Goal: Task Accomplishment & Management: Manage account settings

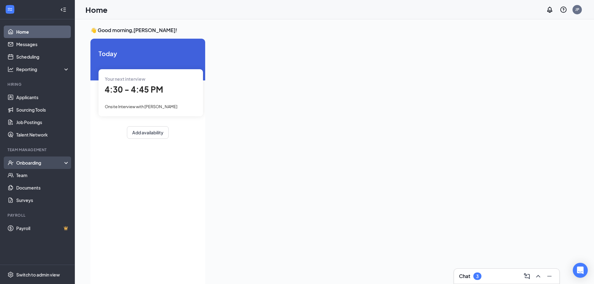
click at [27, 162] on div "Onboarding" at bounding box center [40, 163] width 48 height 6
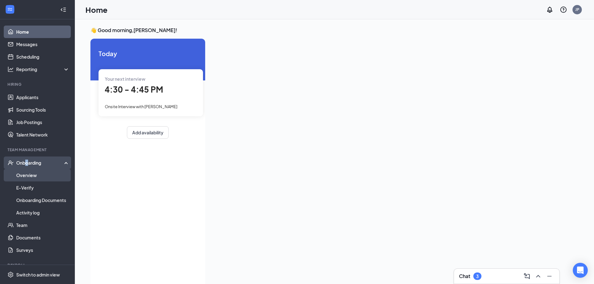
click at [32, 176] on link "Overview" at bounding box center [42, 175] width 53 height 12
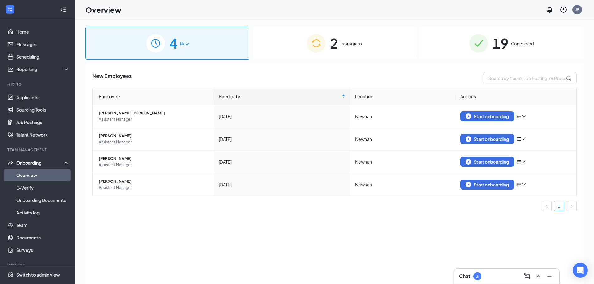
click at [363, 48] on div "2 In progress" at bounding box center [334, 43] width 164 height 33
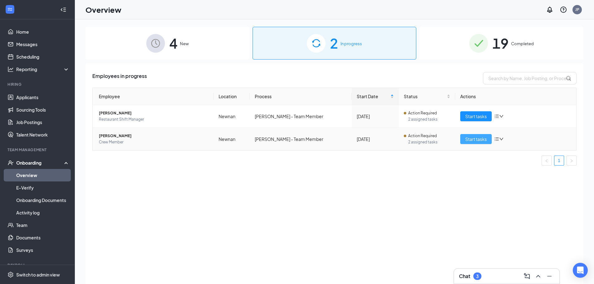
click at [464, 141] on button "Start tasks" at bounding box center [475, 139] width 31 height 10
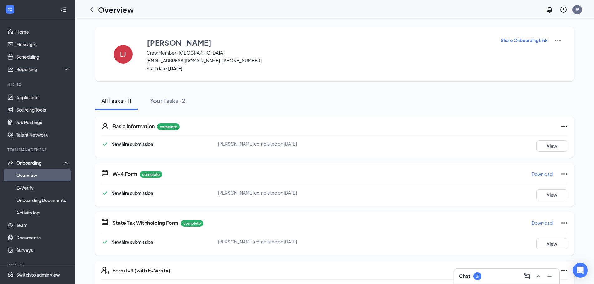
click at [493, 273] on div "Chat 3" at bounding box center [506, 276] width 95 height 10
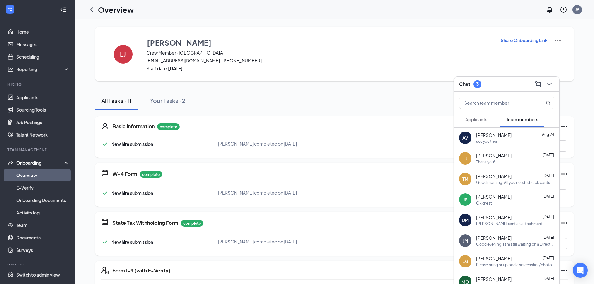
click at [483, 122] on span "Applicants" at bounding box center [476, 120] width 22 height 6
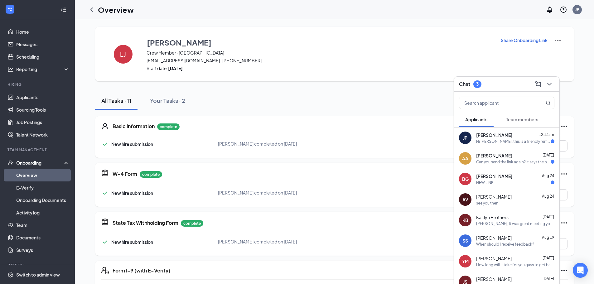
click at [509, 164] on div "Can you send the link again? It says the page has expired." at bounding box center [513, 161] width 74 height 5
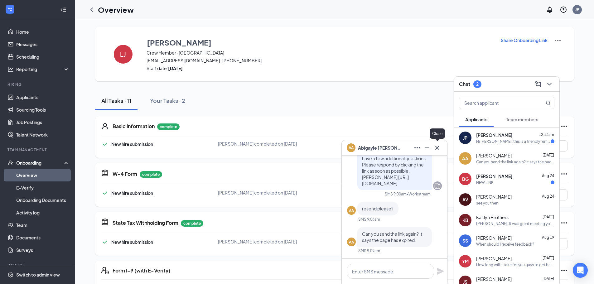
click at [437, 149] on icon "Cross" at bounding box center [436, 147] width 7 height 7
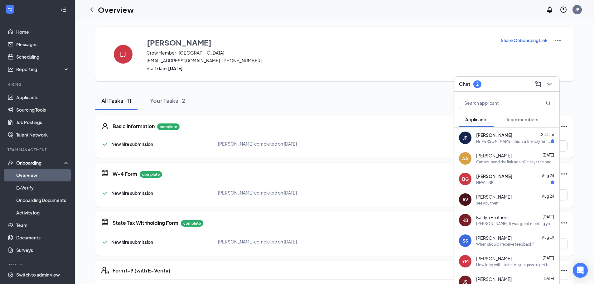
click at [500, 185] on div "NEW LINK" at bounding box center [515, 182] width 78 height 5
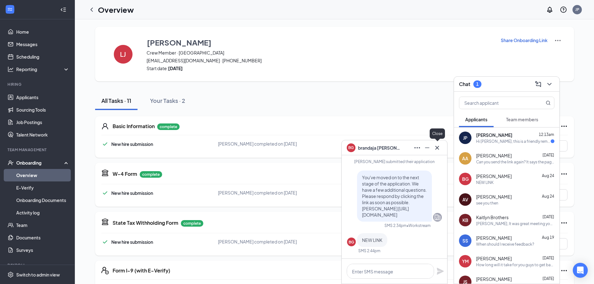
click at [435, 150] on icon "Cross" at bounding box center [436, 147] width 7 height 7
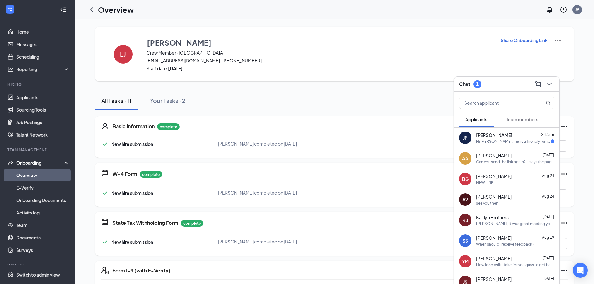
click at [501, 143] on div "Hi Jaliyah Phillips, this is a friendly reminder. To move forward with your app…" at bounding box center [513, 141] width 74 height 5
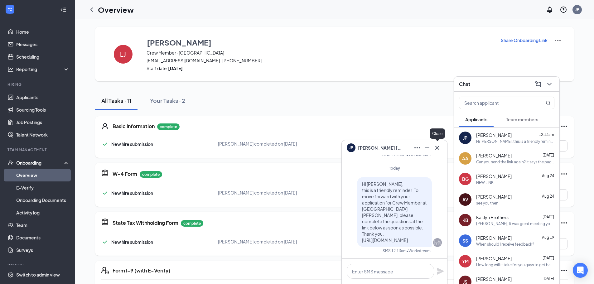
click at [435, 149] on icon "Cross" at bounding box center [436, 147] width 7 height 7
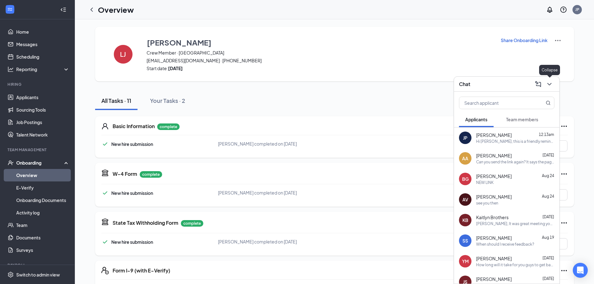
click at [547, 83] on icon "ChevronDown" at bounding box center [548, 83] width 7 height 7
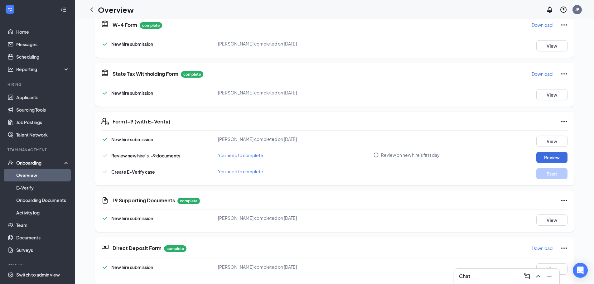
scroll to position [156, 0]
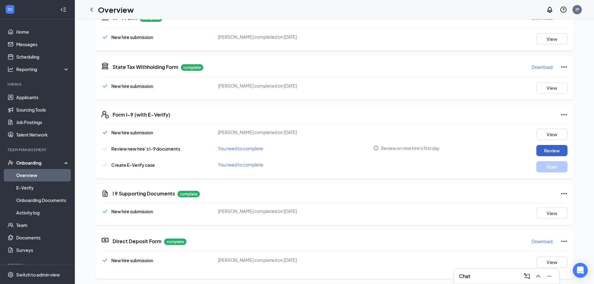
click at [543, 150] on button "Review" at bounding box center [551, 150] width 31 height 11
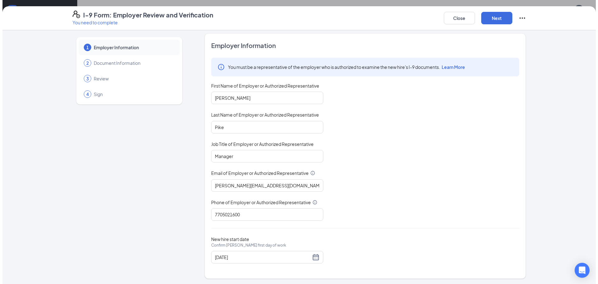
scroll to position [4, 0]
click at [487, 20] on button "Next" at bounding box center [494, 18] width 31 height 12
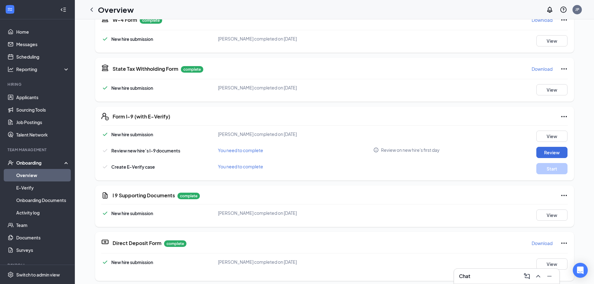
scroll to position [156, 0]
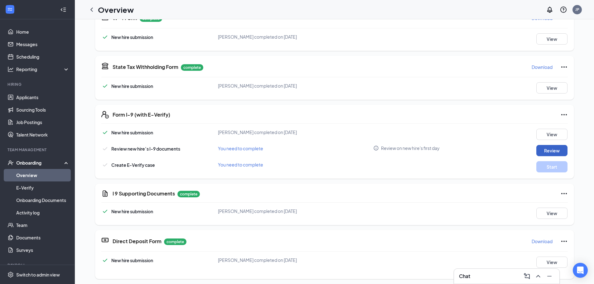
click at [536, 148] on button "Review" at bounding box center [551, 150] width 31 height 11
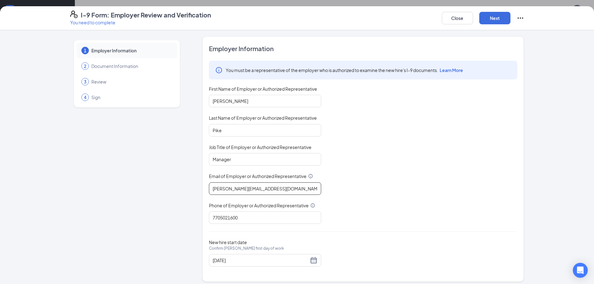
click at [302, 190] on input "[PERSON_NAME][EMAIL_ADDRESS][DOMAIN_NAME]" at bounding box center [265, 188] width 112 height 12
click at [234, 102] on input "[PERSON_NAME]" at bounding box center [265, 101] width 112 height 12
type input "J"
type input "[PERSON_NAME]"
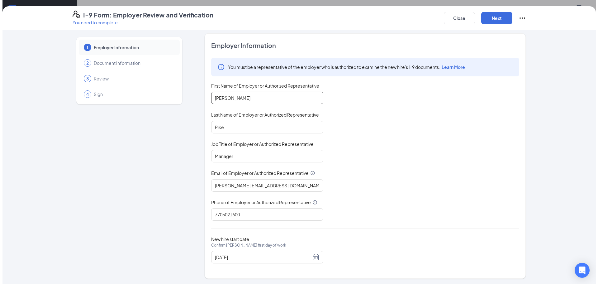
scroll to position [4, 0]
click at [292, 183] on input "[PERSON_NAME][EMAIL_ADDRESS][DOMAIN_NAME]" at bounding box center [265, 184] width 112 height 12
type input "[PERSON_NAME][EMAIL_ADDRESS][DOMAIN_NAME]"
drag, startPoint x: 498, startPoint y: 21, endPoint x: 497, endPoint y: 79, distance: 57.3
click at [497, 21] on button "Next" at bounding box center [494, 18] width 31 height 12
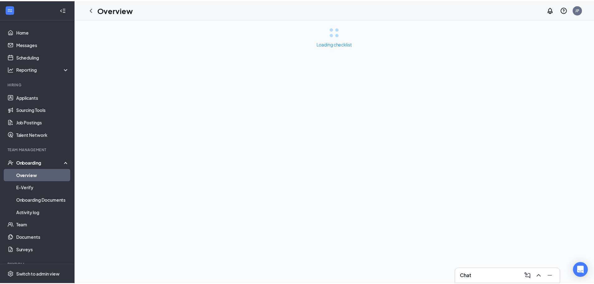
scroll to position [0, 0]
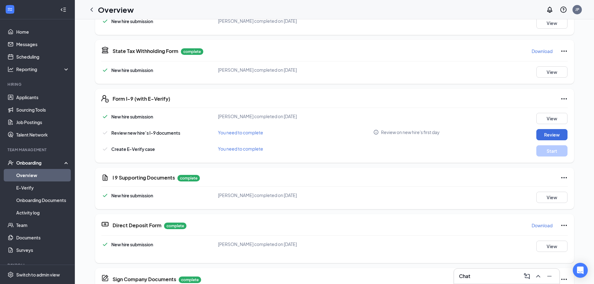
scroll to position [187, 0]
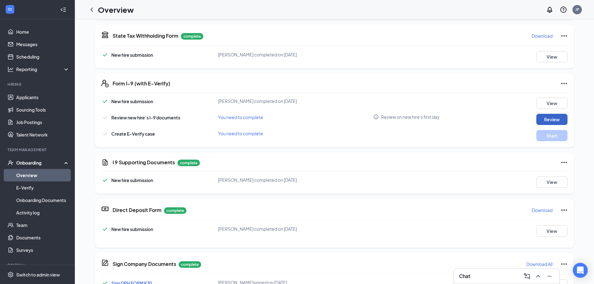
click at [539, 119] on button "Review" at bounding box center [551, 119] width 31 height 11
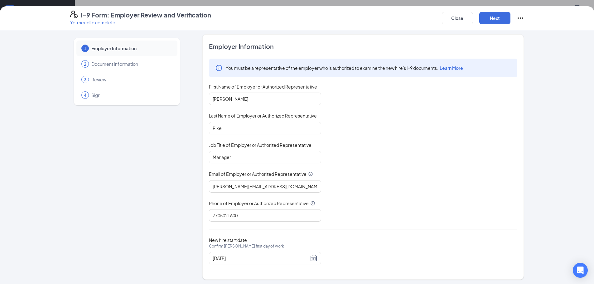
scroll to position [4, 0]
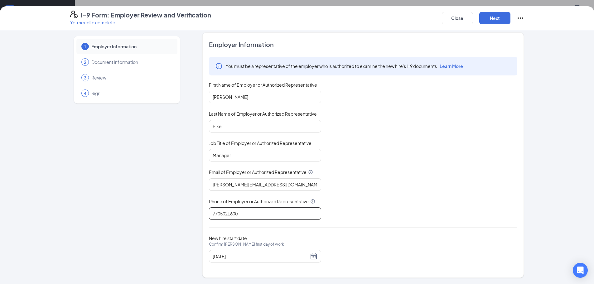
drag, startPoint x: 252, startPoint y: 213, endPoint x: 198, endPoint y: 213, distance: 53.9
click at [198, 213] on div "1 Employer Information 2 Document Information 3 Review 4 Sign Employer Informat…" at bounding box center [297, 154] width 454 height 245
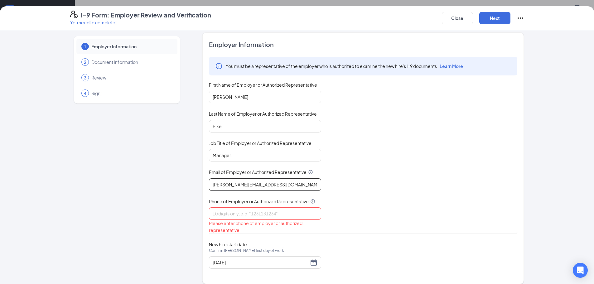
drag, startPoint x: 238, startPoint y: 179, endPoint x: 175, endPoint y: 178, distance: 62.9
click at [175, 178] on div "1 Employer Information 2 Document Information 3 Review 4 Sign Employer Informat…" at bounding box center [297, 157] width 454 height 251
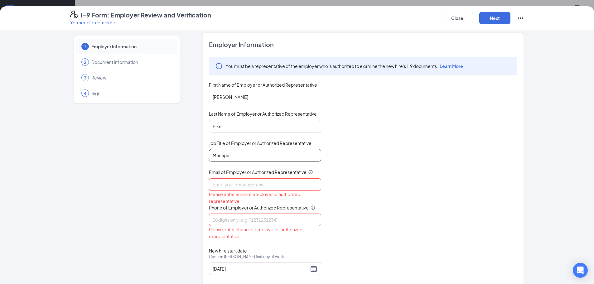
drag, startPoint x: 224, startPoint y: 158, endPoint x: 195, endPoint y: 145, distance: 31.8
click at [185, 154] on div "1 Employer Information 2 Document Information 3 Review 4 Sign Employer Informat…" at bounding box center [297, 161] width 454 height 258
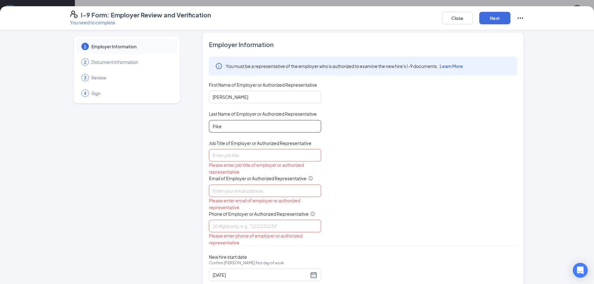
drag, startPoint x: 223, startPoint y: 129, endPoint x: 191, endPoint y: 126, distance: 32.6
click at [191, 126] on div "1 Employer Information 2 Document Information 3 Review 4 Sign Employer Informat…" at bounding box center [297, 164] width 454 height 264
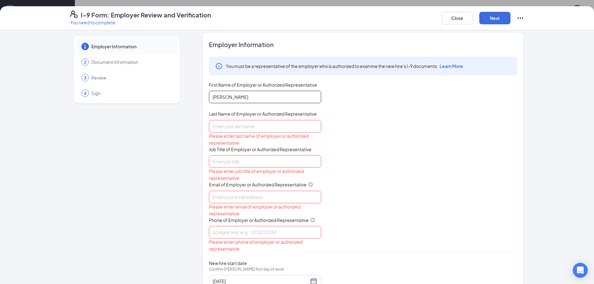
drag, startPoint x: 230, startPoint y: 98, endPoint x: 196, endPoint y: 98, distance: 34.3
click at [196, 98] on div "1 Employer Information 2 Document Information 3 Review 4 Sign Employer Informat…" at bounding box center [297, 167] width 454 height 270
type input "[PERSON_NAME]"
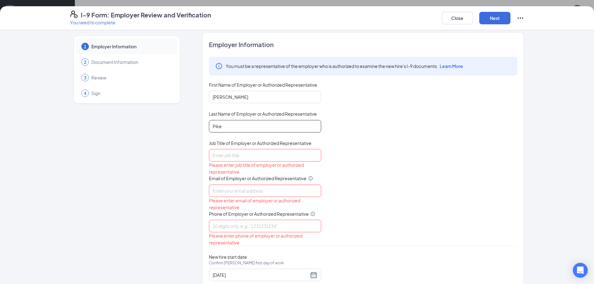
type input "Pike"
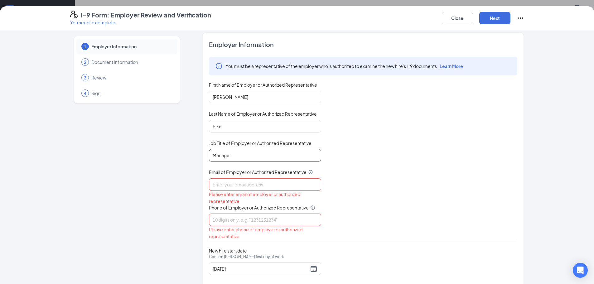
type input "Manager"
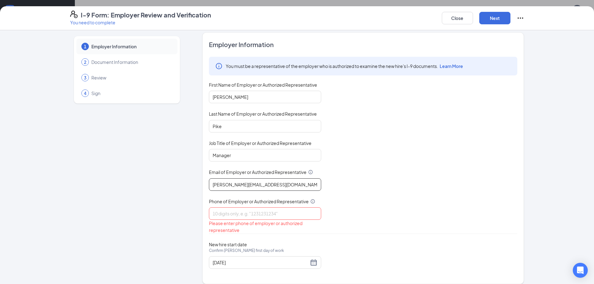
type input "[PERSON_NAME][EMAIL_ADDRESS][DOMAIN_NAME]"
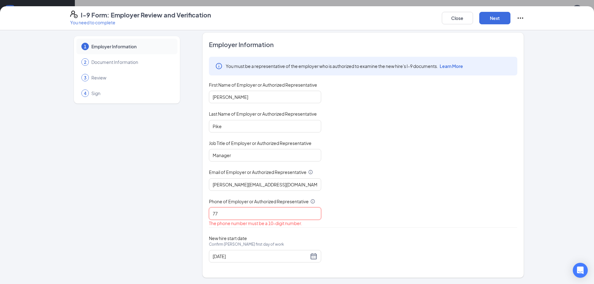
type input "7705021600"
click at [446, 67] on span "Learn More" at bounding box center [450, 66] width 23 height 6
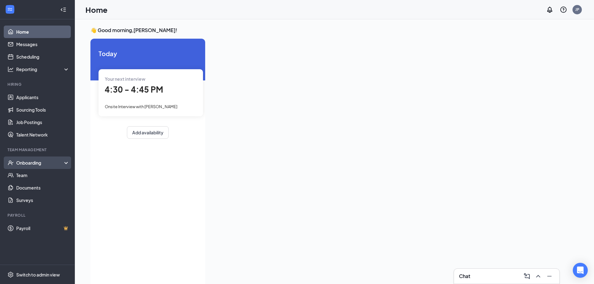
click at [40, 161] on div "Onboarding" at bounding box center [40, 163] width 48 height 6
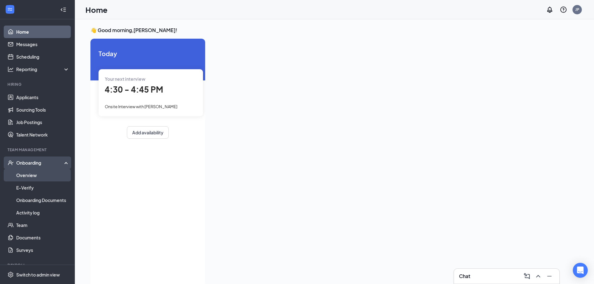
click at [28, 176] on link "Overview" at bounding box center [42, 175] width 53 height 12
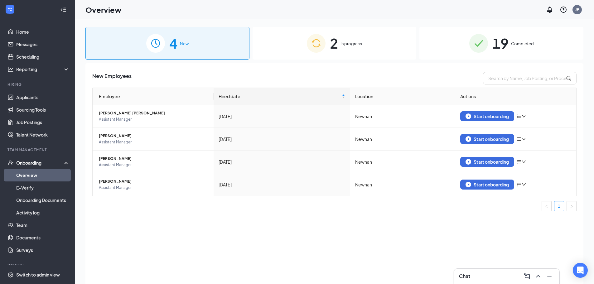
click at [351, 43] on span "In progress" at bounding box center [350, 44] width 21 height 6
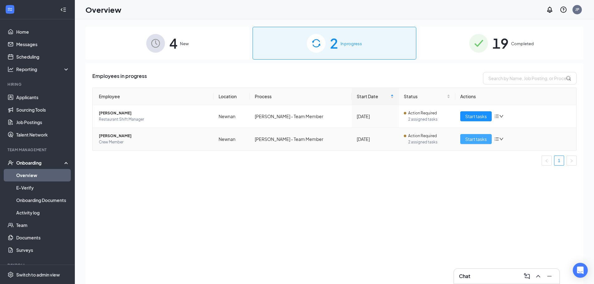
click at [461, 139] on button "Start tasks" at bounding box center [475, 139] width 31 height 10
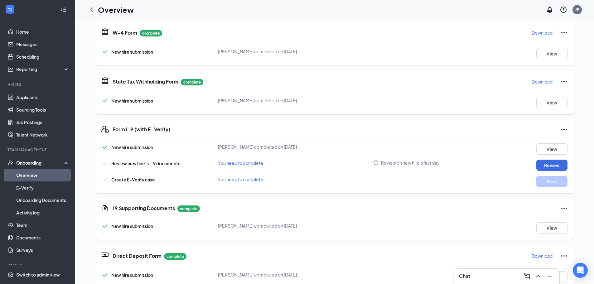
scroll to position [156, 0]
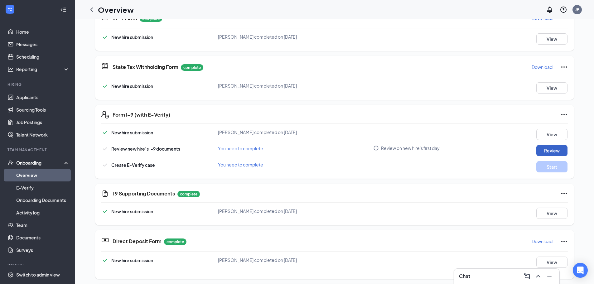
click at [552, 151] on button "Review" at bounding box center [551, 150] width 31 height 11
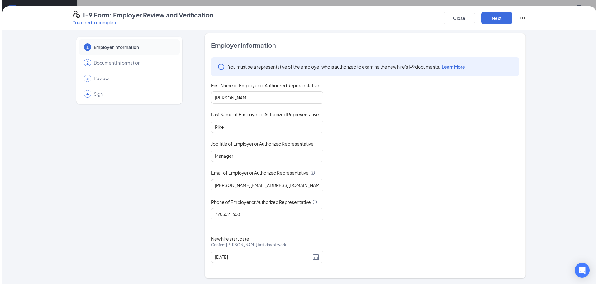
scroll to position [4, 0]
click at [489, 23] on button "Next" at bounding box center [494, 18] width 31 height 12
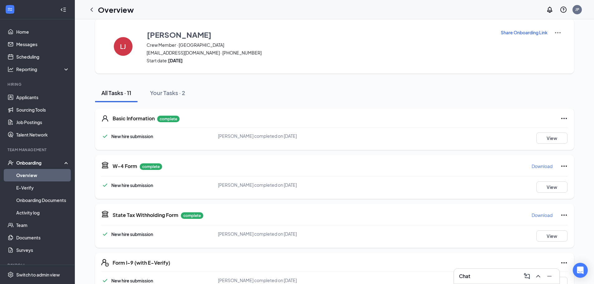
scroll to position [31, 0]
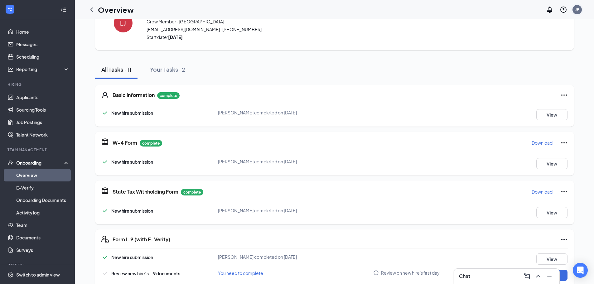
click at [574, 9] on div "JP" at bounding box center [576, 9] width 9 height 9
click at [526, 94] on div "Log out" at bounding box center [545, 95] width 67 height 6
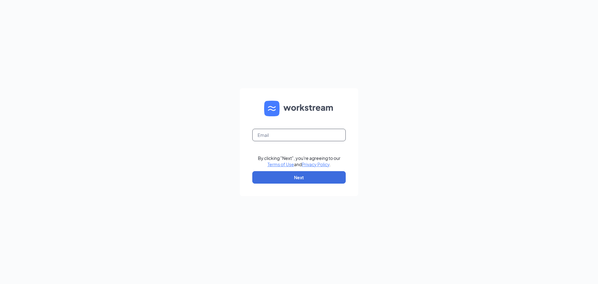
click at [327, 129] on input "text" at bounding box center [298, 135] width 93 height 12
type input "[PERSON_NAME][EMAIL_ADDRESS][DOMAIN_NAME]"
click at [306, 184] on form "[PERSON_NAME][EMAIL_ADDRESS][DOMAIN_NAME] By clicking "Next", you're agreeing t…" at bounding box center [299, 142] width 118 height 108
click at [299, 178] on button "Next" at bounding box center [298, 177] width 93 height 12
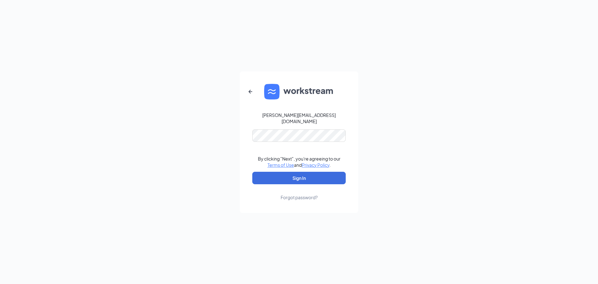
click at [301, 139] on form "[PERSON_NAME][EMAIL_ADDRESS][DOMAIN_NAME] By clicking "Next", you're agreeing t…" at bounding box center [299, 141] width 118 height 141
click at [252, 172] on button "Sign In" at bounding box center [298, 178] width 93 height 12
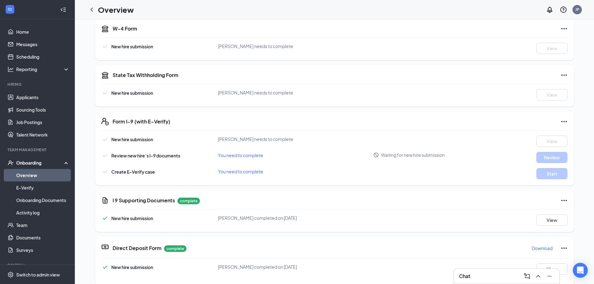
scroll to position [156, 0]
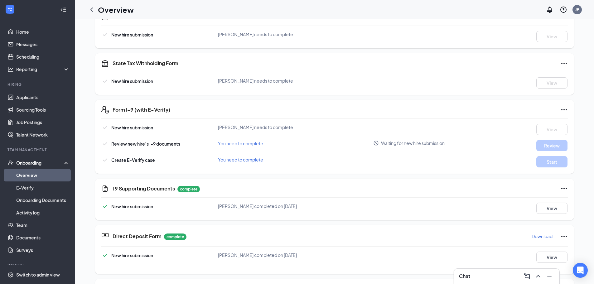
click at [44, 173] on link "Overview" at bounding box center [42, 175] width 53 height 12
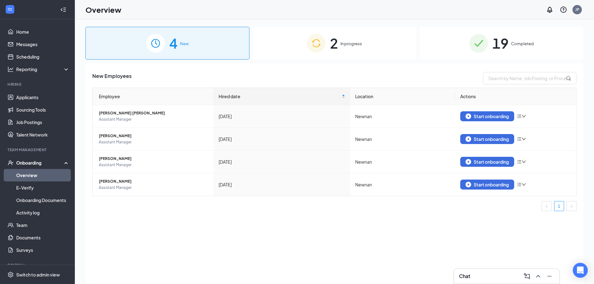
click at [336, 35] on span "2" at bounding box center [334, 42] width 8 height 21
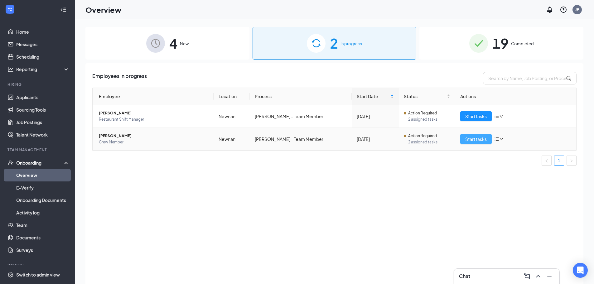
click at [465, 137] on span "Start tasks" at bounding box center [475, 139] width 21 height 7
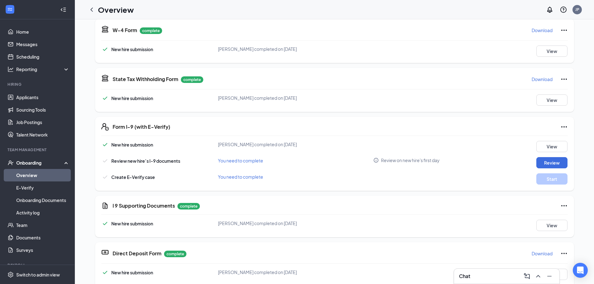
scroll to position [156, 0]
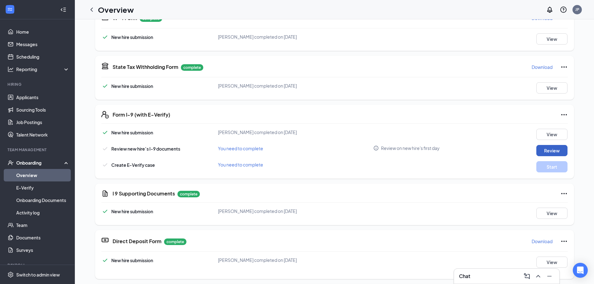
click at [544, 147] on button "Review" at bounding box center [551, 150] width 31 height 11
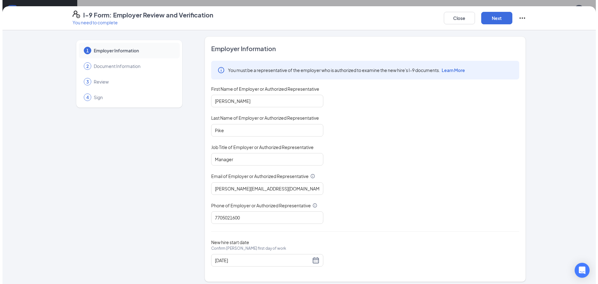
scroll to position [4, 0]
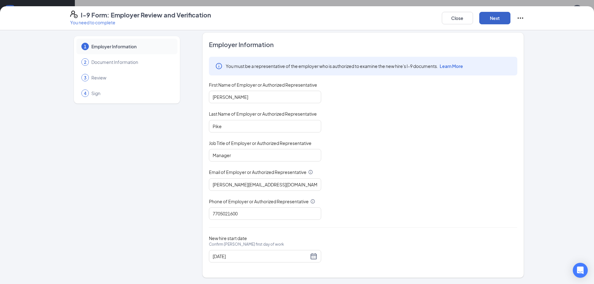
click at [489, 15] on button "Next" at bounding box center [494, 18] width 31 height 12
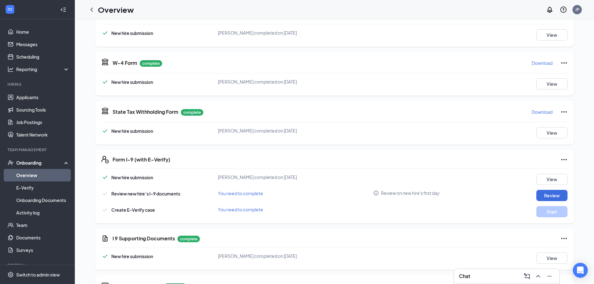
scroll to position [125, 0]
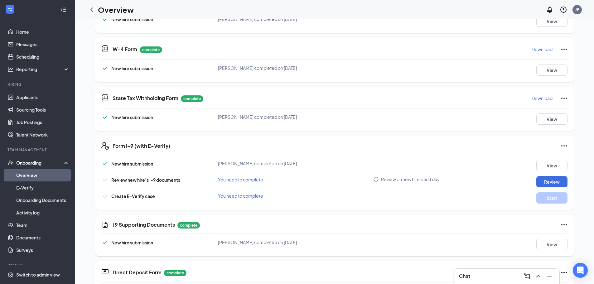
click at [561, 146] on icon "Ellipses" at bounding box center [563, 145] width 7 height 7
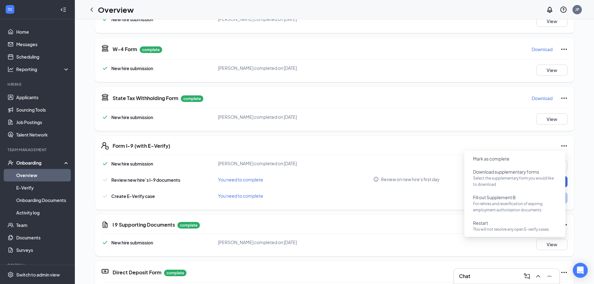
click at [320, 179] on div "You need to complete" at bounding box center [295, 179] width 155 height 7
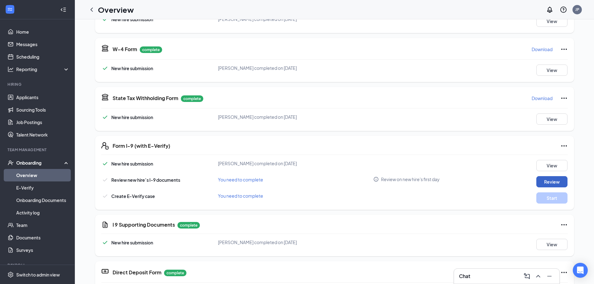
click at [556, 183] on button "Review" at bounding box center [551, 181] width 31 height 11
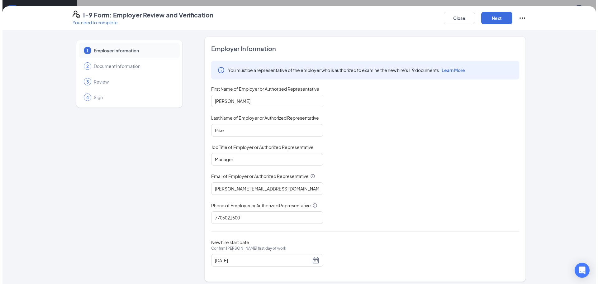
scroll to position [4, 0]
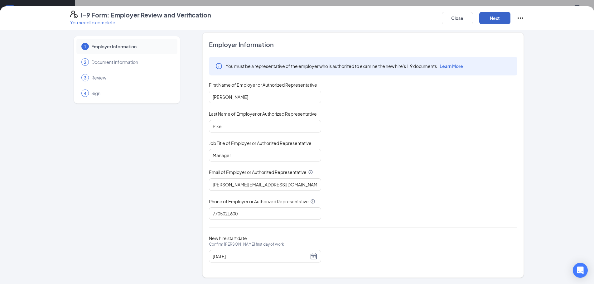
click at [484, 18] on button "Next" at bounding box center [494, 18] width 31 height 12
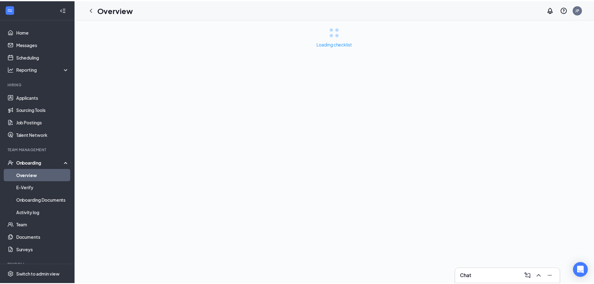
scroll to position [0, 0]
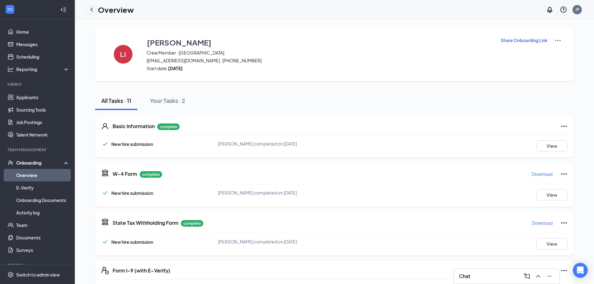
drag, startPoint x: 106, startPoint y: 10, endPoint x: 94, endPoint y: 12, distance: 11.3
click at [105, 10] on h1 "Overview" at bounding box center [116, 9] width 36 height 11
click at [92, 11] on icon "ChevronLeft" at bounding box center [91, 9] width 2 height 4
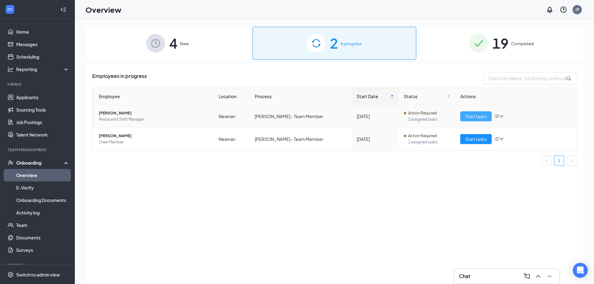
click at [466, 118] on span "Start tasks" at bounding box center [475, 116] width 21 height 7
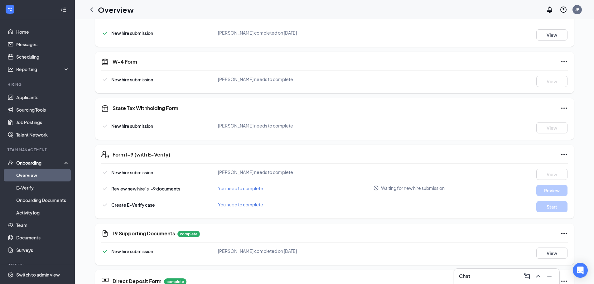
scroll to position [125, 0]
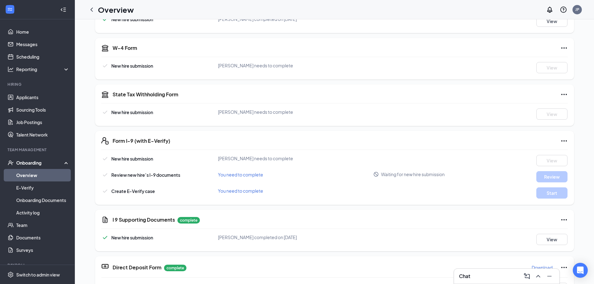
click at [469, 180] on div "Review new hire’s I-9 documents You need to complete Waiting for new hire submi…" at bounding box center [334, 176] width 466 height 11
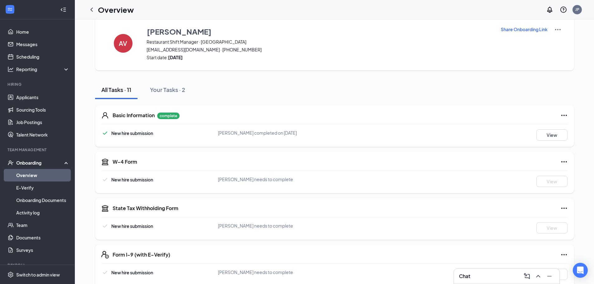
scroll to position [0, 0]
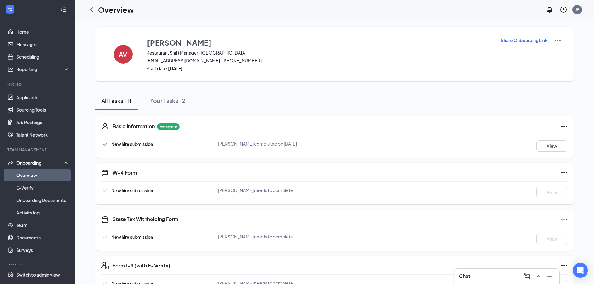
click at [100, 12] on h1 "Overview" at bounding box center [116, 9] width 36 height 11
click at [92, 10] on icon "ChevronLeft" at bounding box center [91, 9] width 2 height 4
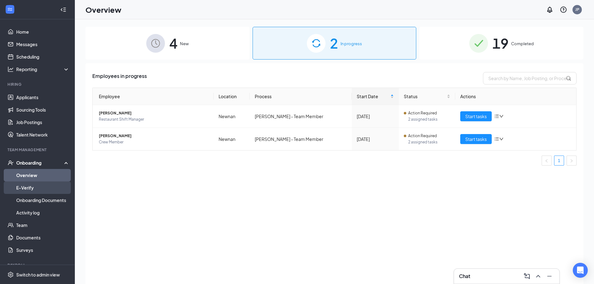
click at [29, 187] on link "E-Verify" at bounding box center [42, 187] width 53 height 12
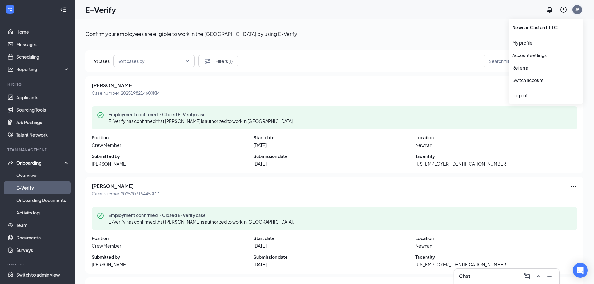
click at [577, 11] on div "JP" at bounding box center [577, 9] width 4 height 5
click at [527, 43] on link "My profile" at bounding box center [545, 43] width 67 height 6
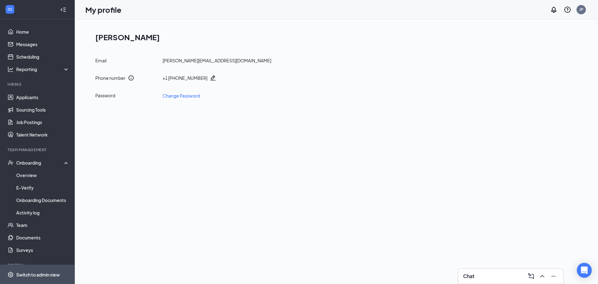
click at [31, 276] on div "Switch to admin view" at bounding box center [38, 274] width 44 height 6
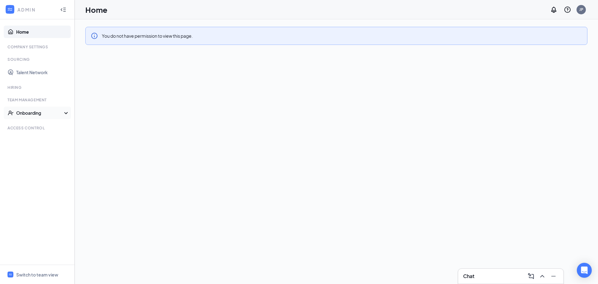
click at [67, 111] on div "Onboarding" at bounding box center [37, 113] width 75 height 12
click at [58, 126] on link "Onboarding Processes" at bounding box center [42, 125] width 53 height 12
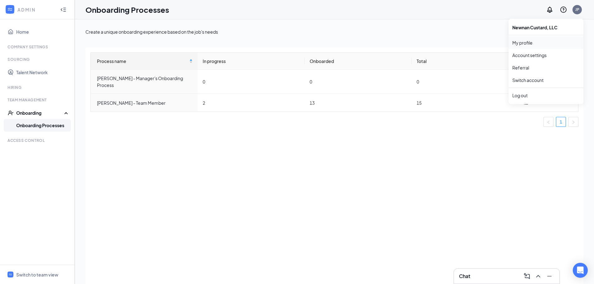
click at [531, 45] on link "My profile" at bounding box center [545, 43] width 67 height 6
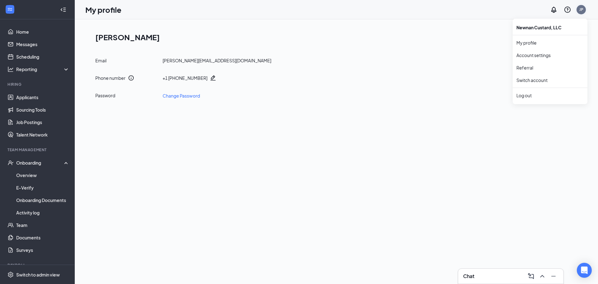
click at [580, 10] on div "JP" at bounding box center [582, 9] width 4 height 5
click at [530, 54] on link "Account settings" at bounding box center [550, 55] width 67 height 6
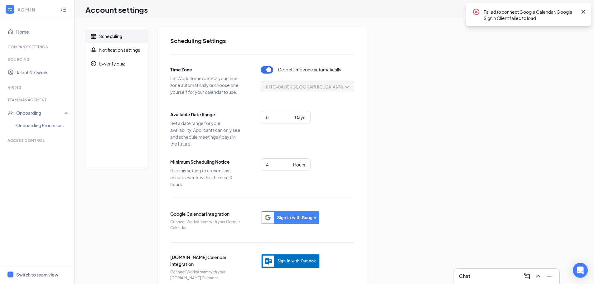
scroll to position [14, 0]
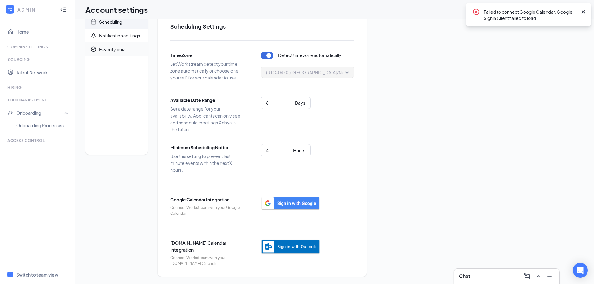
click at [111, 48] on div "E-verify quiz" at bounding box center [112, 49] width 26 height 6
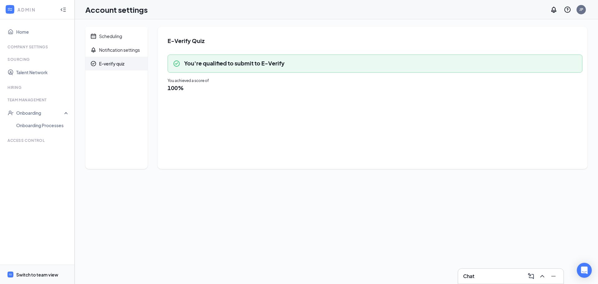
click at [30, 275] on div "Switch to team view" at bounding box center [37, 274] width 42 height 6
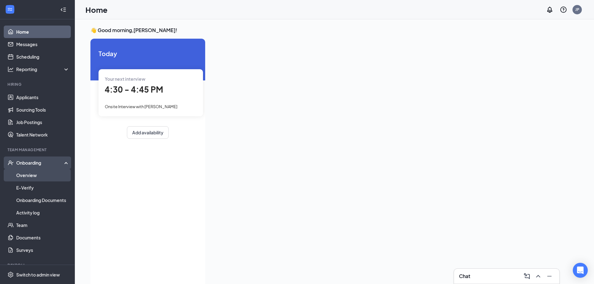
click at [36, 175] on link "Overview" at bounding box center [42, 175] width 53 height 12
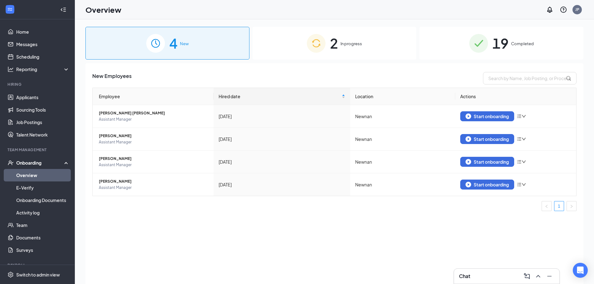
click at [339, 39] on div "2 In progress" at bounding box center [334, 43] width 164 height 33
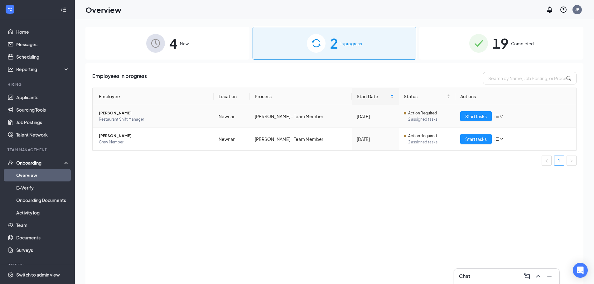
scroll to position [28, 0]
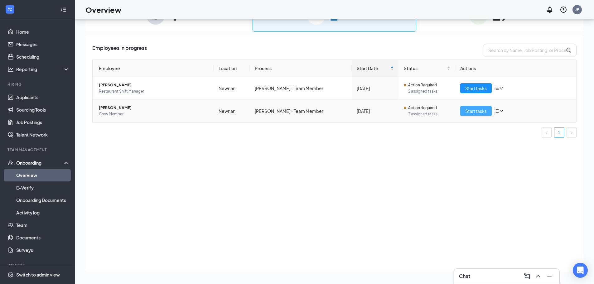
click at [467, 111] on span "Start tasks" at bounding box center [475, 110] width 21 height 7
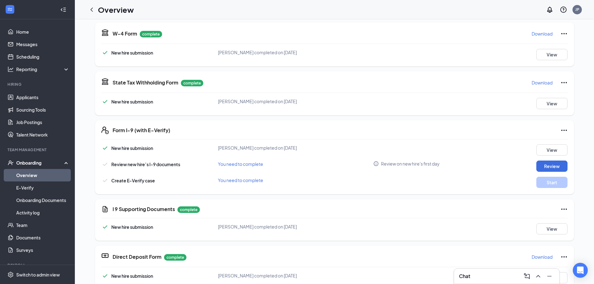
scroll to position [156, 0]
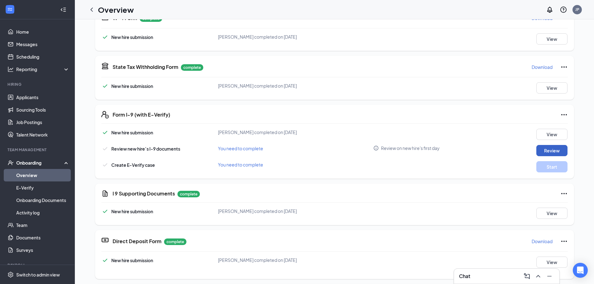
click at [556, 153] on button "Review" at bounding box center [551, 150] width 31 height 11
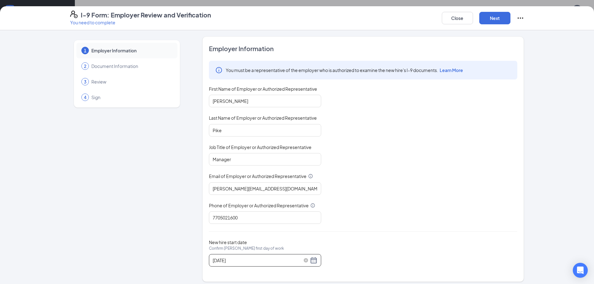
click at [313, 262] on div "[DATE]" at bounding box center [264, 259] width 105 height 7
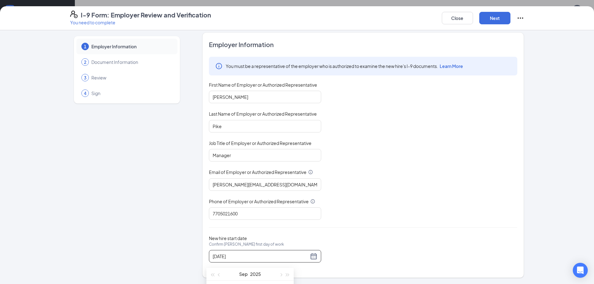
scroll to position [125, 0]
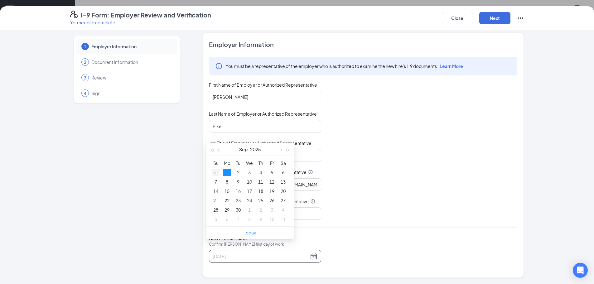
type input "[DATE]"
click at [216, 172] on div "31" at bounding box center [215, 172] width 7 height 7
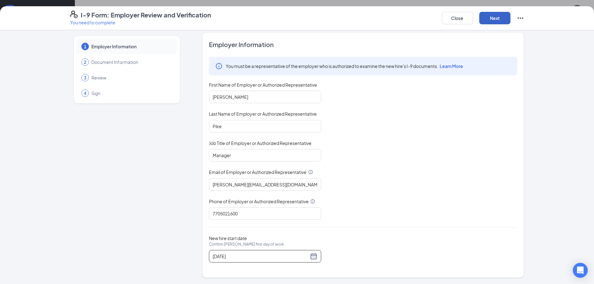
click at [497, 21] on button "Next" at bounding box center [494, 18] width 31 height 12
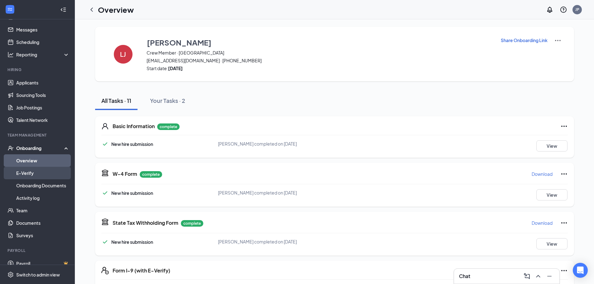
scroll to position [22, 0]
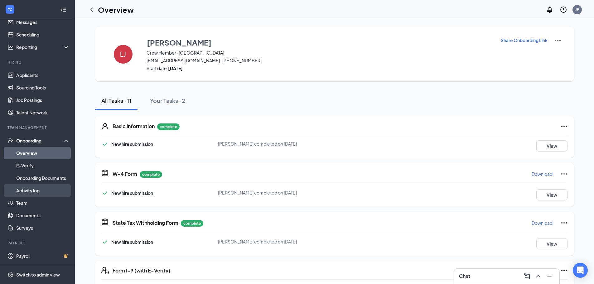
click at [34, 191] on link "Activity log" at bounding box center [42, 190] width 53 height 12
